Goal: Transaction & Acquisition: Download file/media

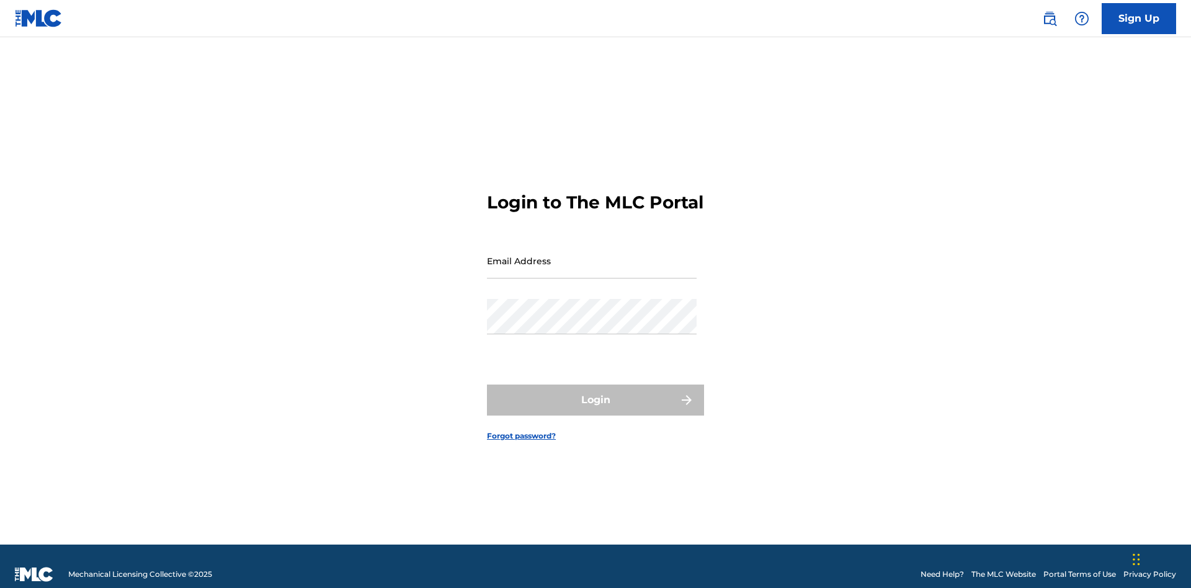
scroll to position [16, 0]
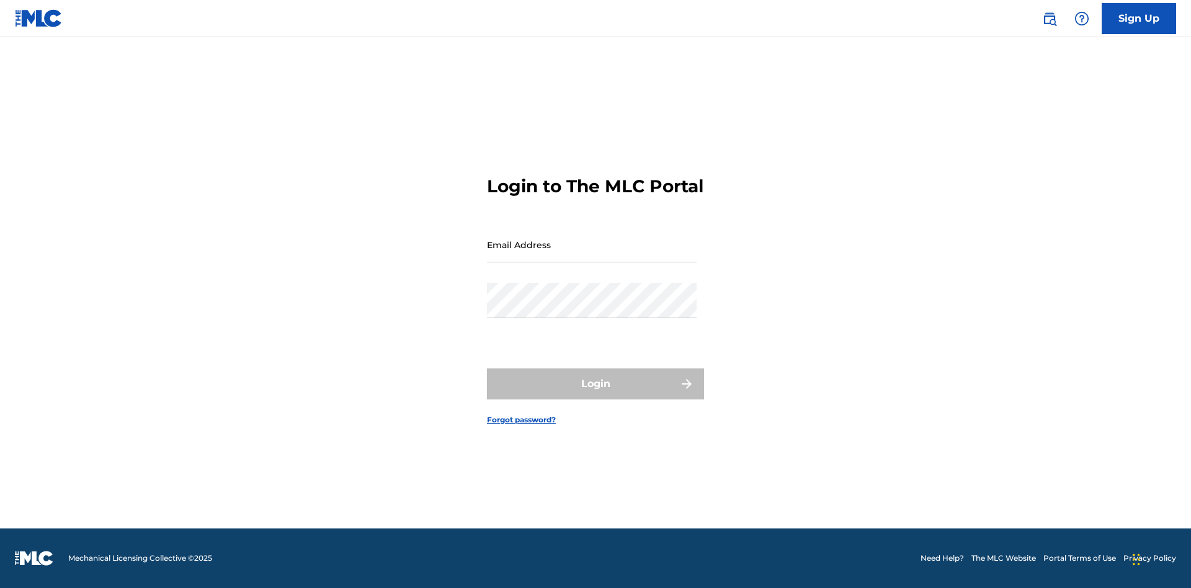
click at [592, 255] on input "Email Address" at bounding box center [592, 244] width 210 height 35
type input "b7c716cf-ea8c-40f2-99dc-0791de8b8422@mailslurp.com"
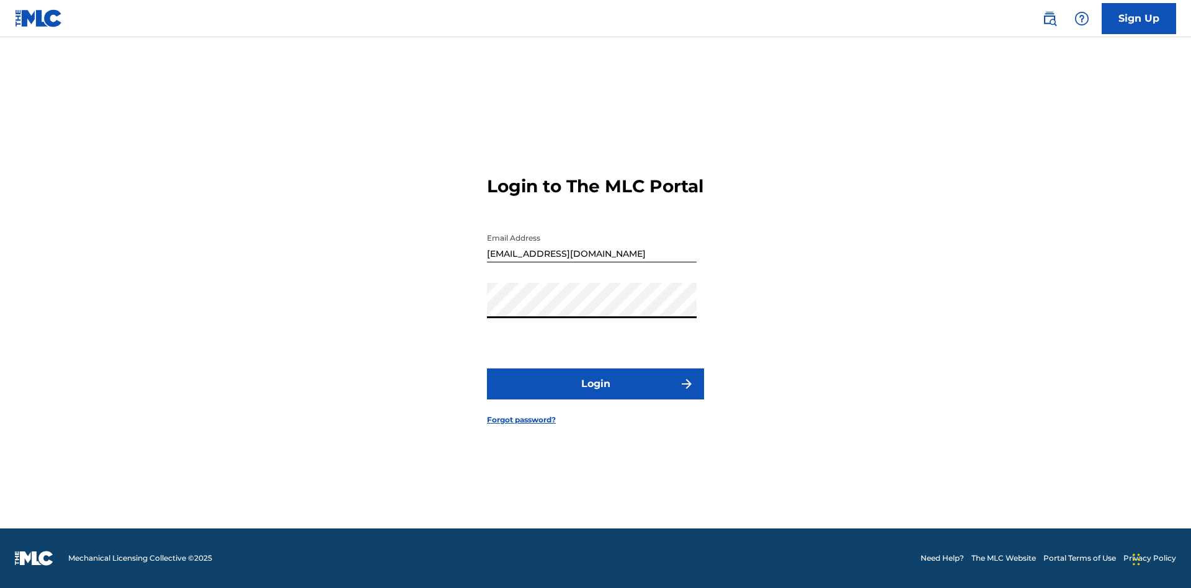
click at [596, 395] on button "Login" at bounding box center [595, 383] width 217 height 31
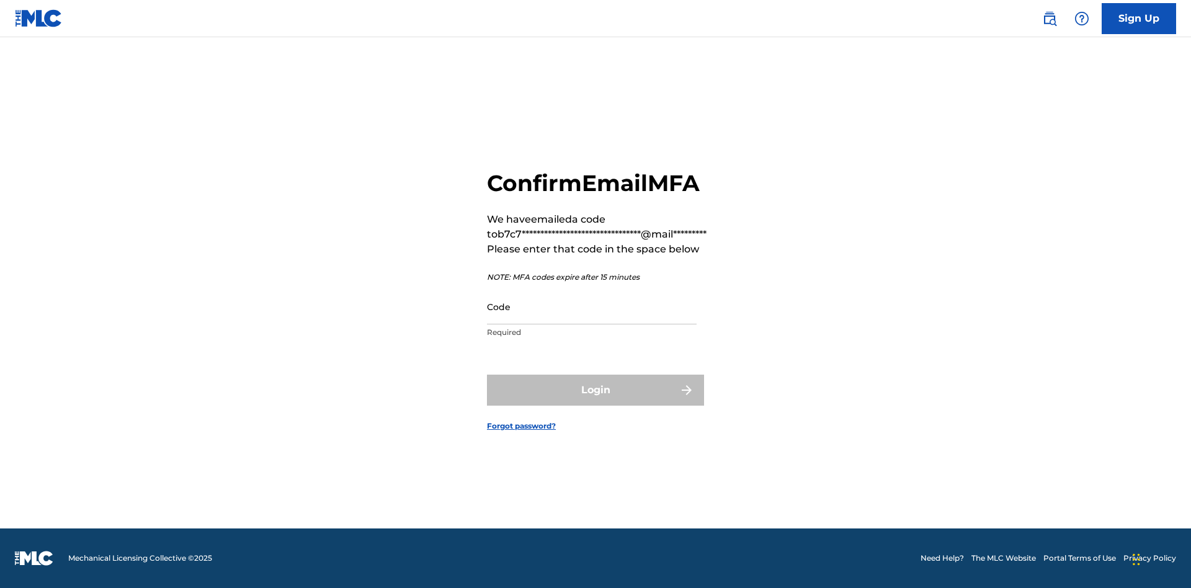
click at [592, 306] on input "Code" at bounding box center [592, 306] width 210 height 35
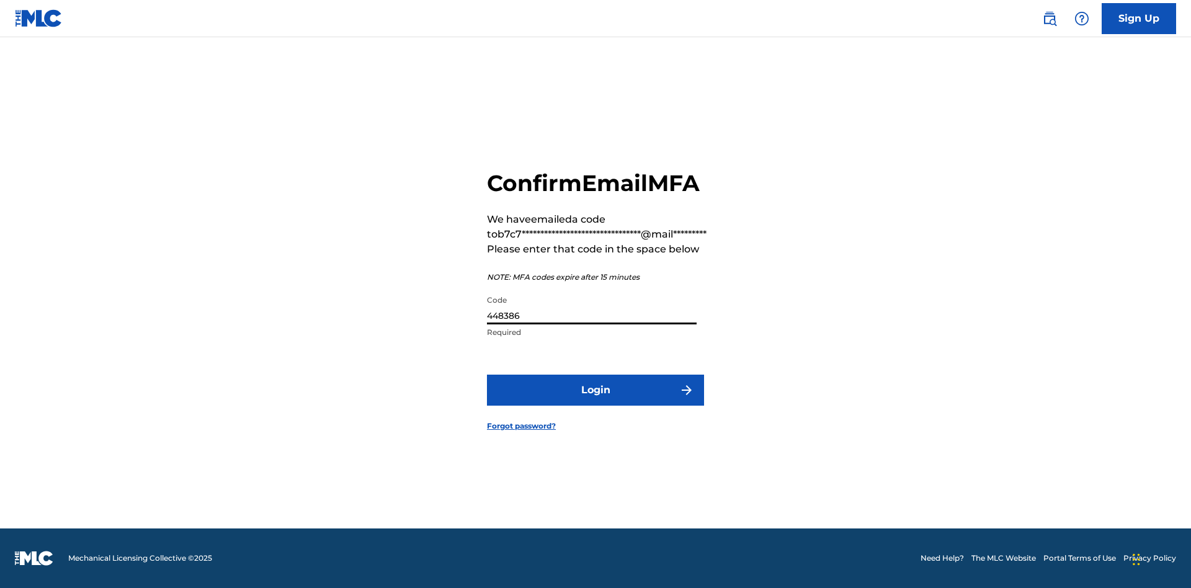
type input "448386"
click at [596, 390] on button "Login" at bounding box center [595, 390] width 217 height 31
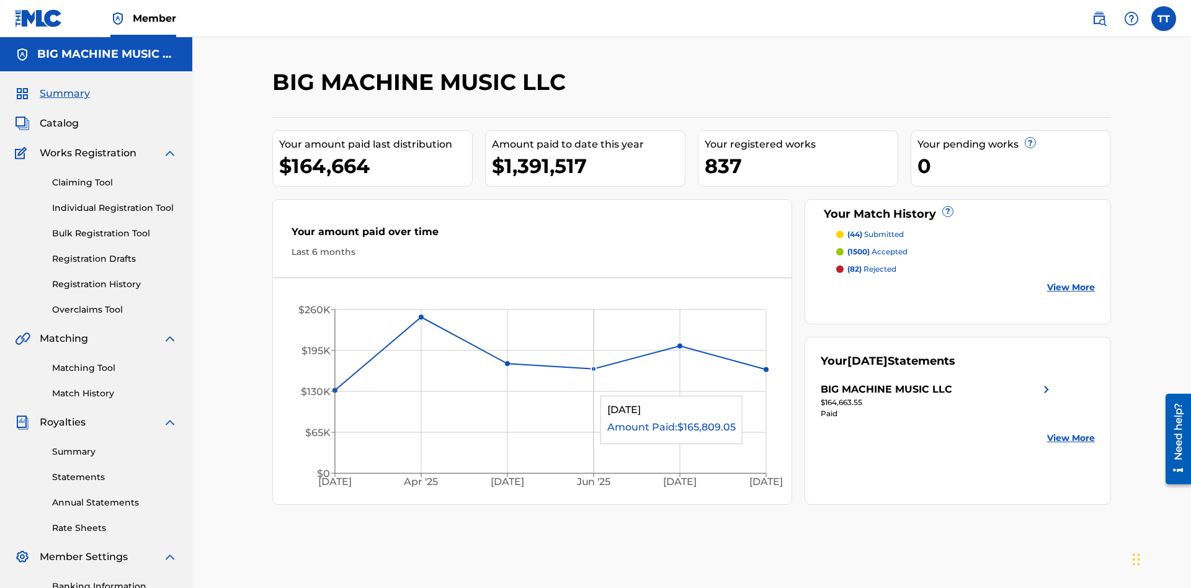
scroll to position [181, 0]
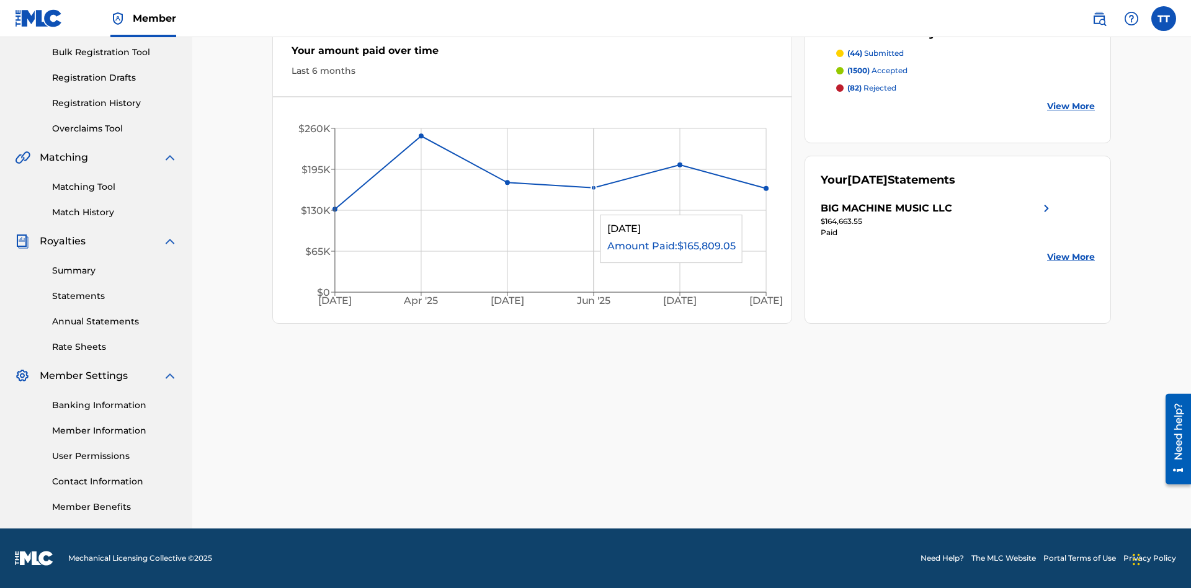
click at [115, 321] on link "Annual Statements" at bounding box center [114, 321] width 125 height 13
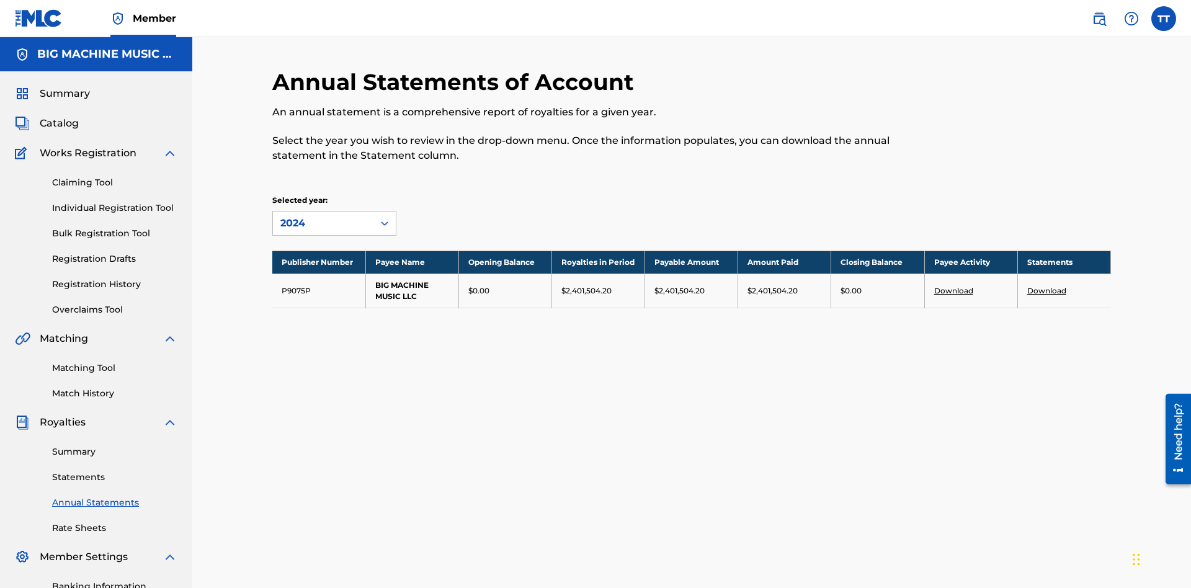
scroll to position [141, 0]
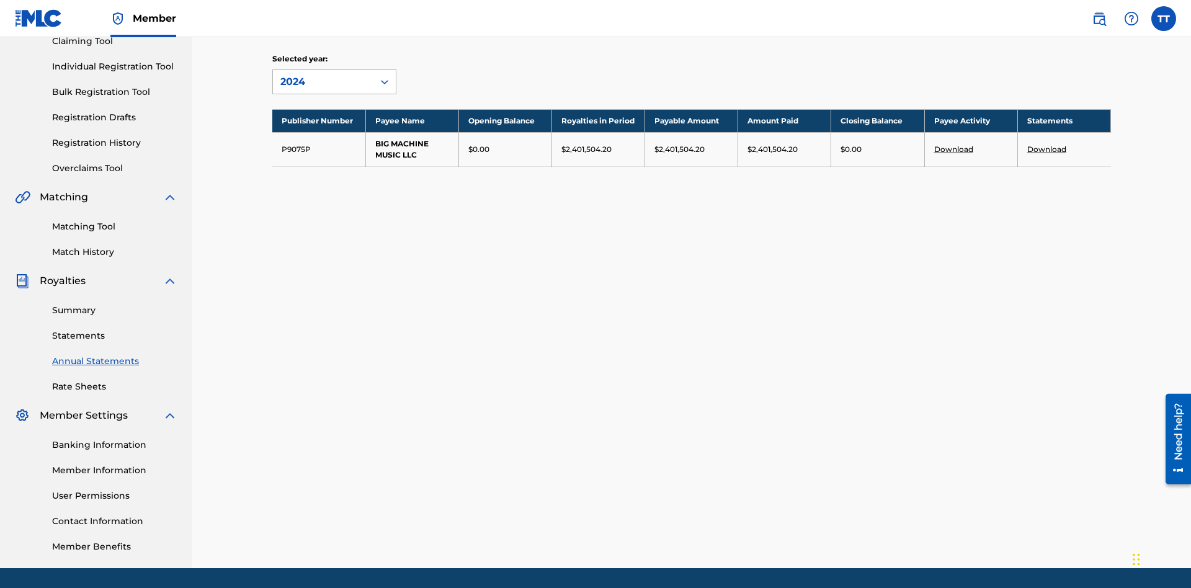
click at [323, 82] on div "2024" at bounding box center [323, 81] width 86 height 15
click at [334, 172] on div "2022" at bounding box center [334, 171] width 123 height 31
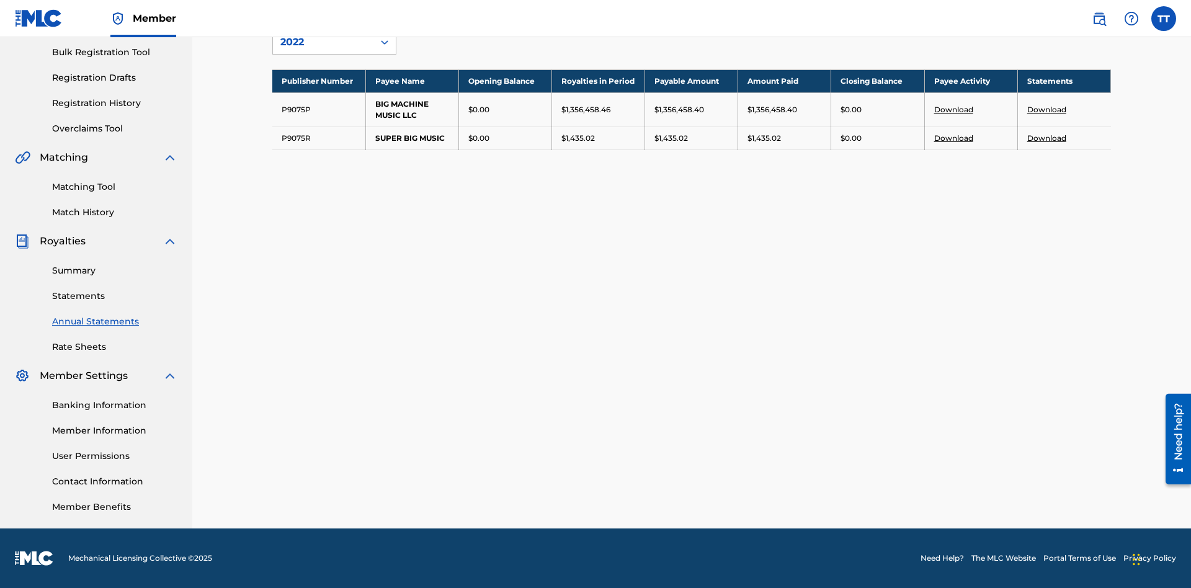
click at [1046, 109] on link "Download" at bounding box center [1046, 109] width 39 height 9
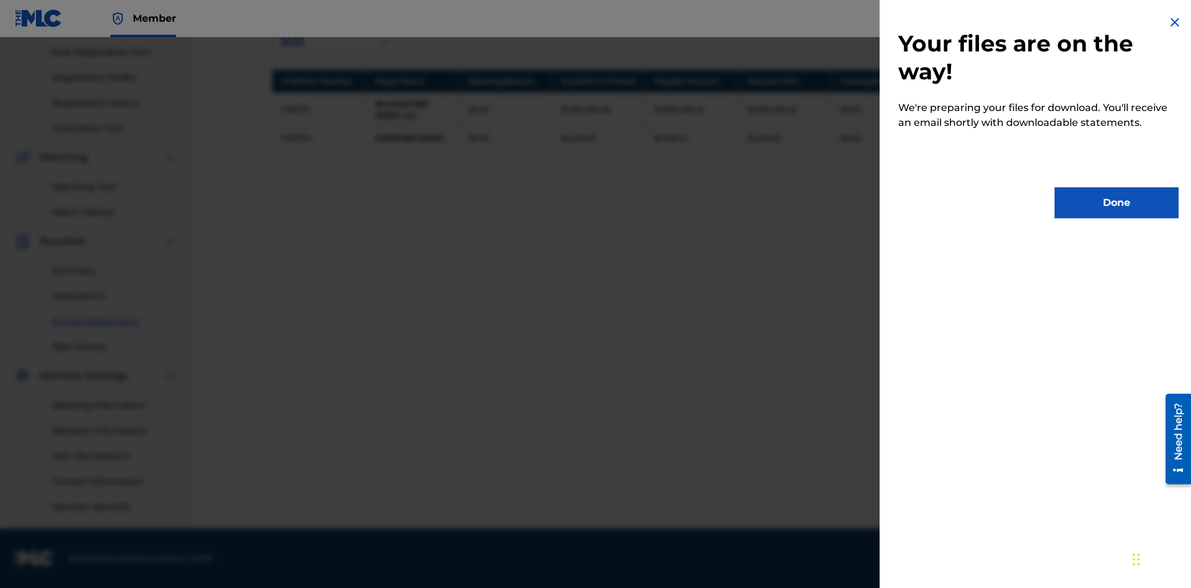
scroll to position [0, 0]
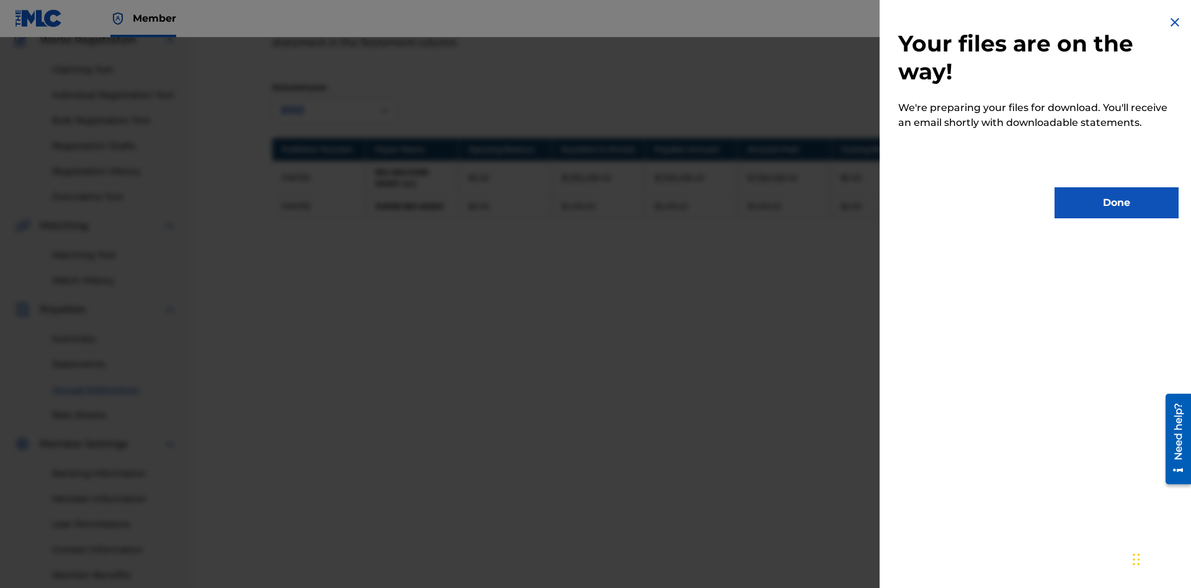
click at [1117, 203] on button "Done" at bounding box center [1117, 202] width 124 height 31
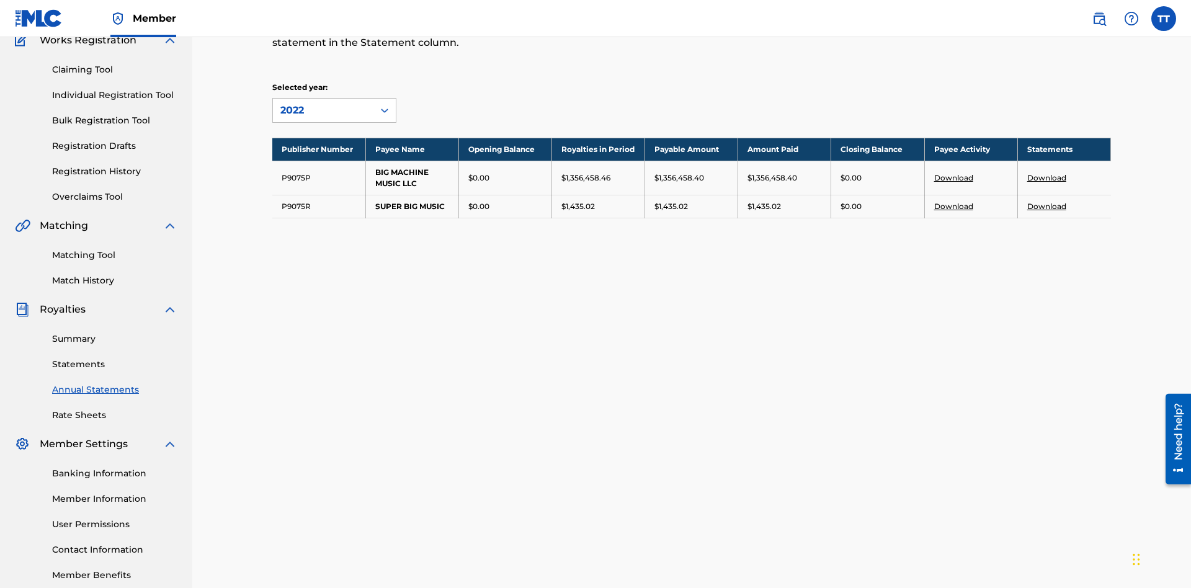
scroll to position [181, 0]
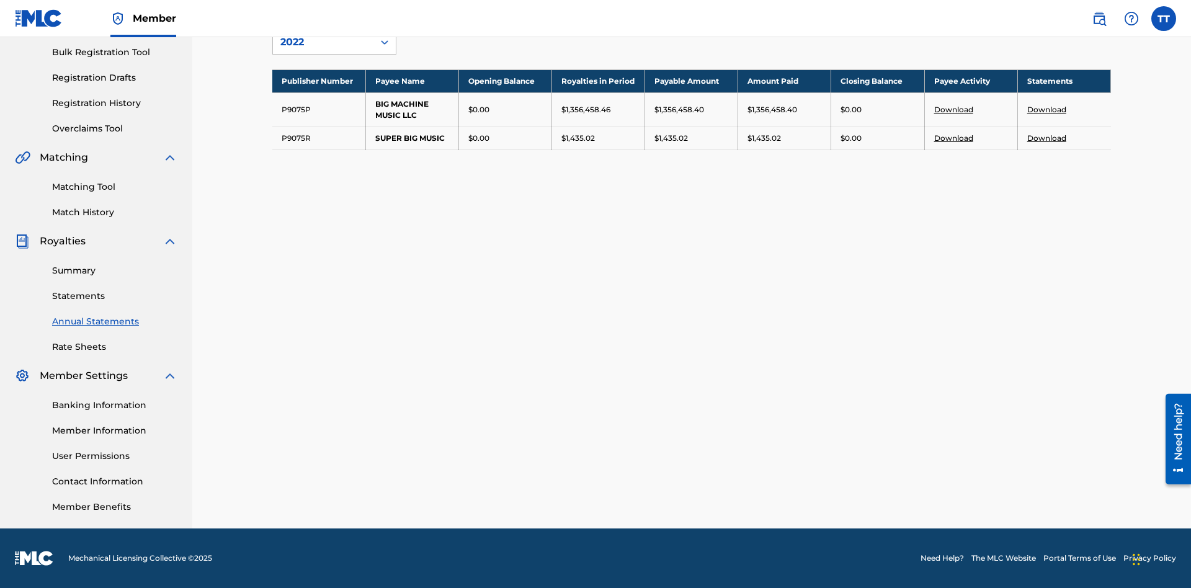
click at [1046, 138] on link "Download" at bounding box center [1046, 137] width 39 height 9
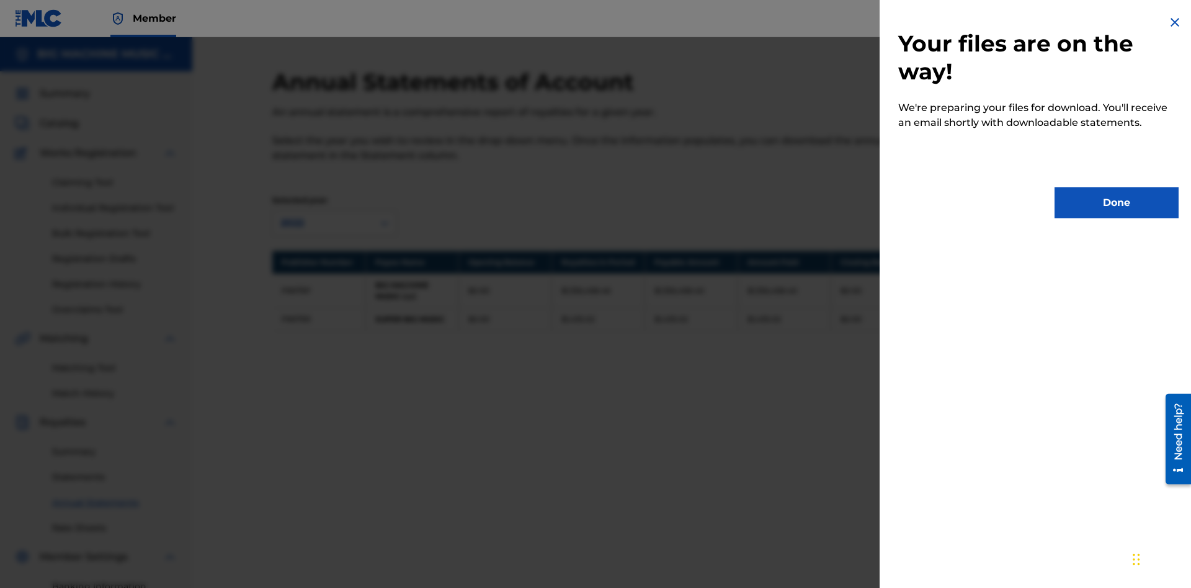
scroll to position [113, 0]
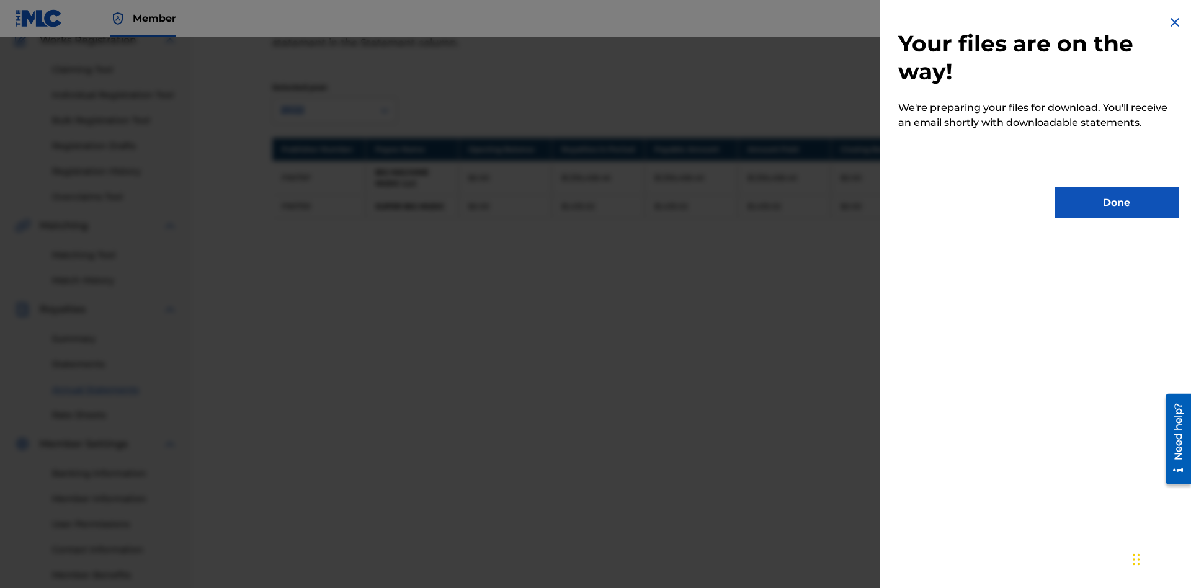
click at [1117, 203] on button "Done" at bounding box center [1117, 202] width 124 height 31
